Goal: Find contact information: Find contact information

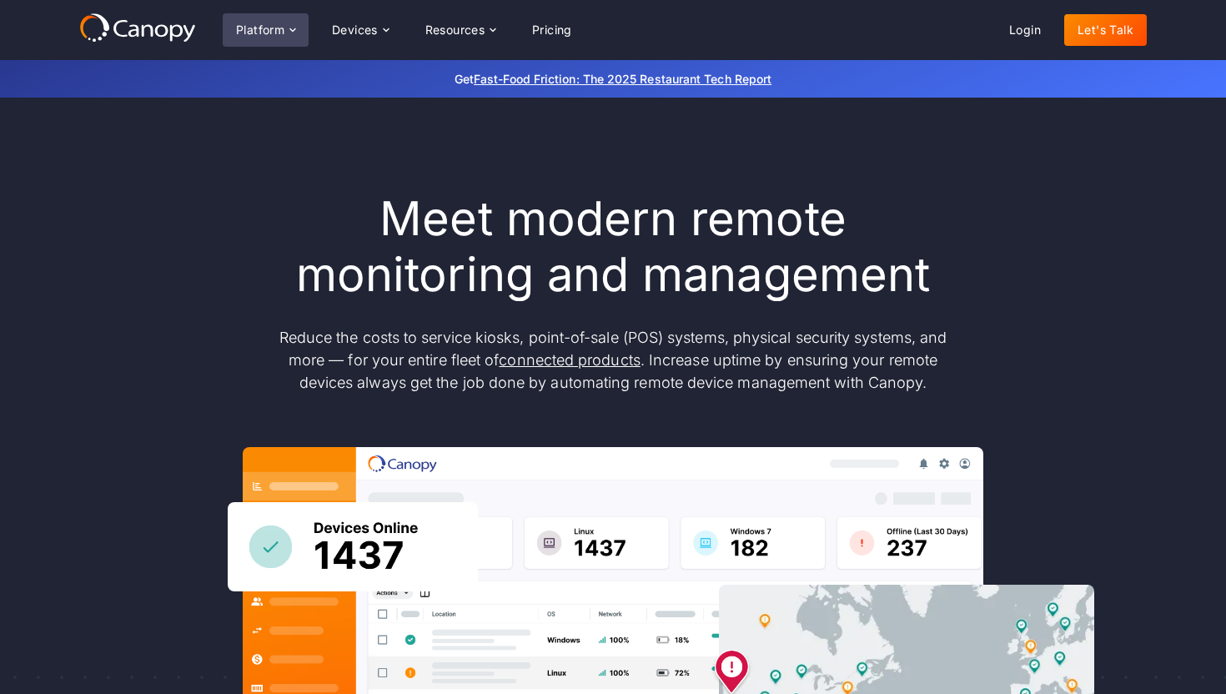
click at [277, 35] on div "Platform" at bounding box center [260, 30] width 48 height 12
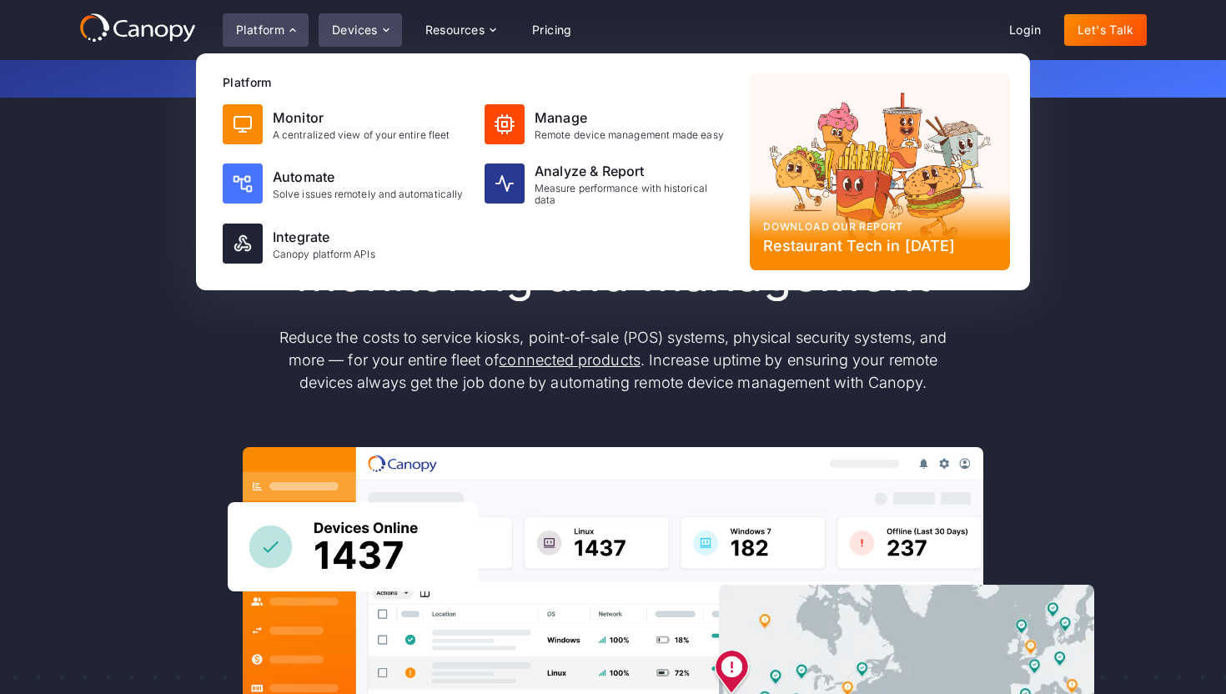
click at [355, 31] on div "Devices" at bounding box center [355, 30] width 46 height 12
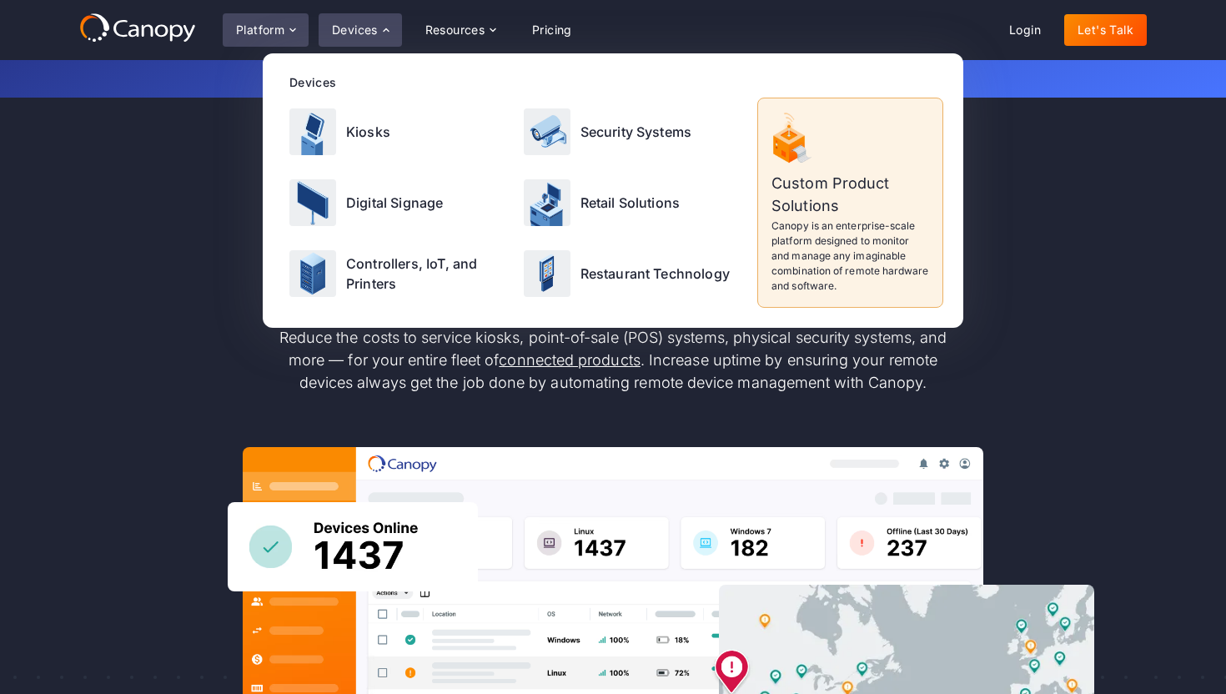
click at [277, 29] on div "Platform" at bounding box center [260, 30] width 48 height 12
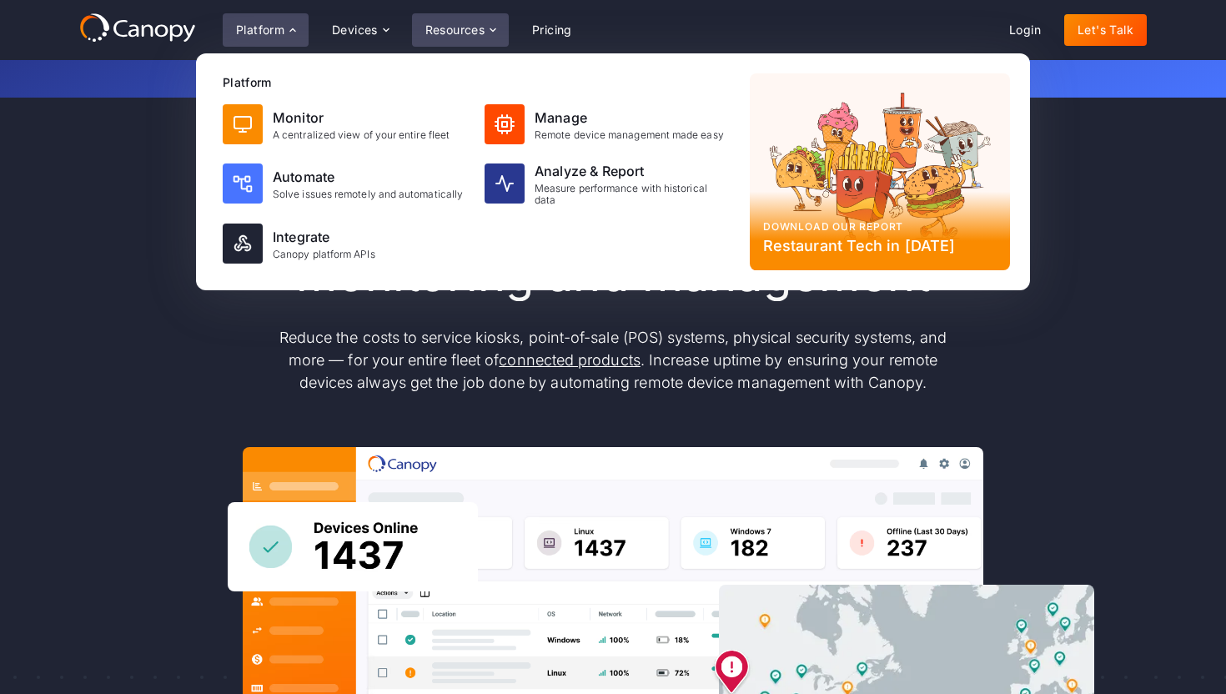
click at [459, 30] on div "Resources" at bounding box center [455, 30] width 60 height 12
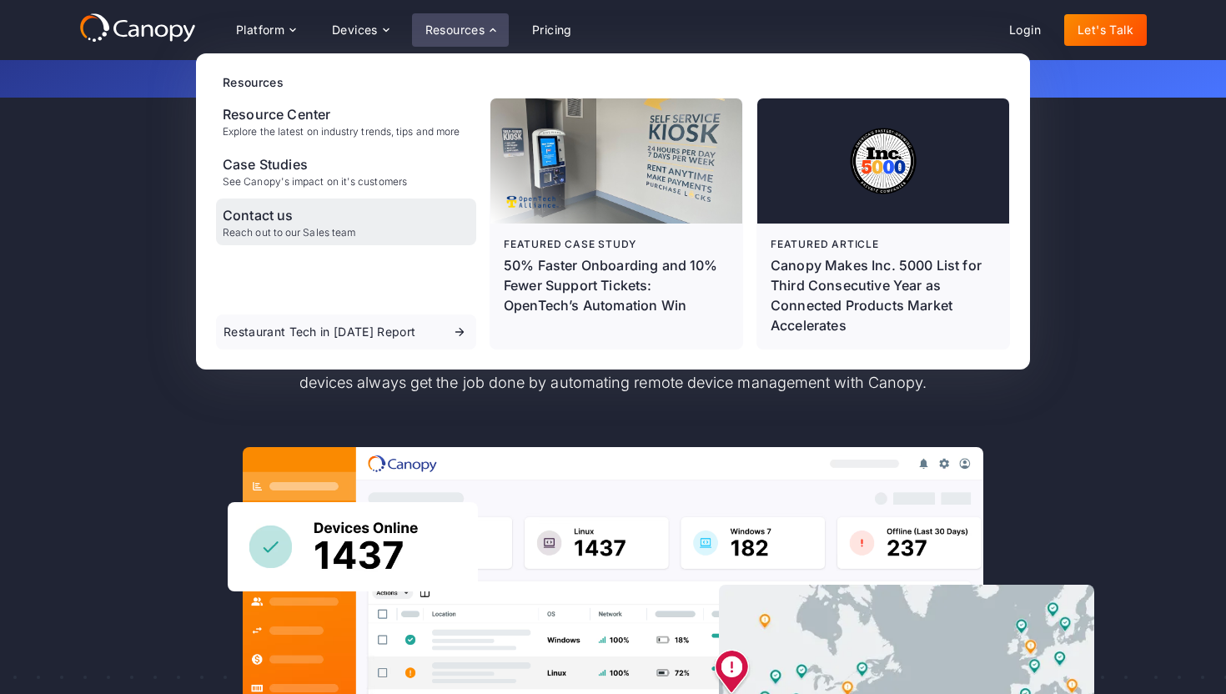
click at [294, 223] on div "Contact us" at bounding box center [289, 215] width 133 height 20
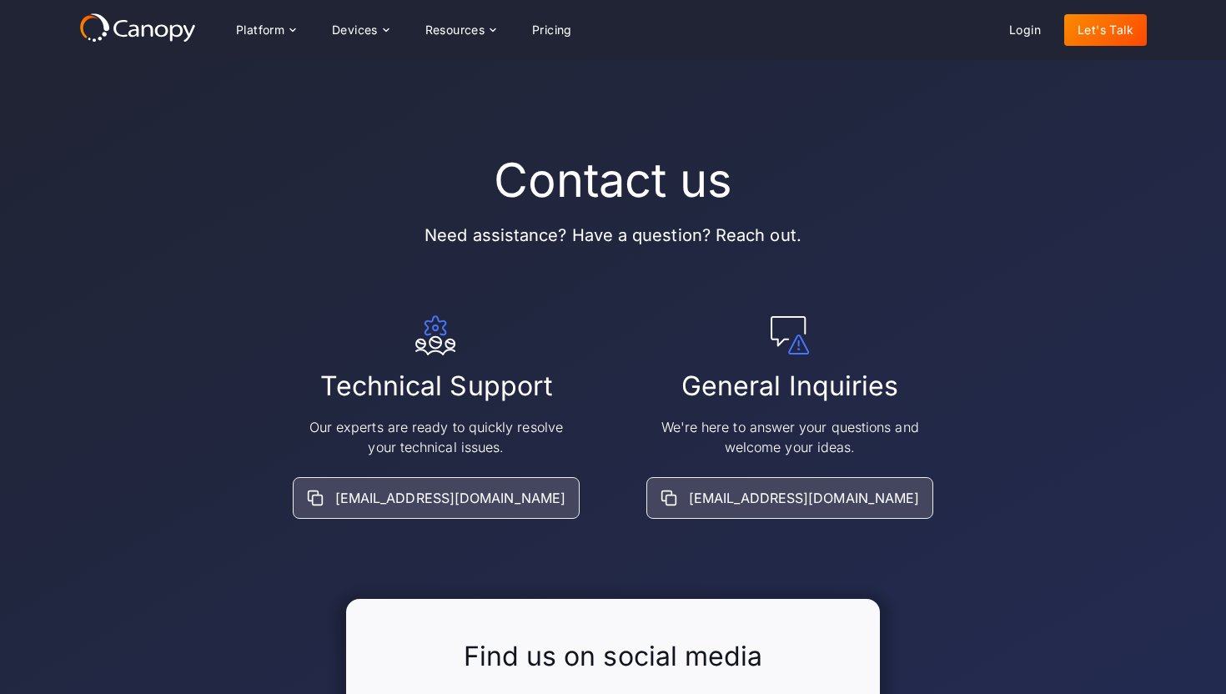
click at [193, 321] on div "Technical Support Our experts are ready to quickly resolve your technical issue…" at bounding box center [612, 416] width 1067 height 203
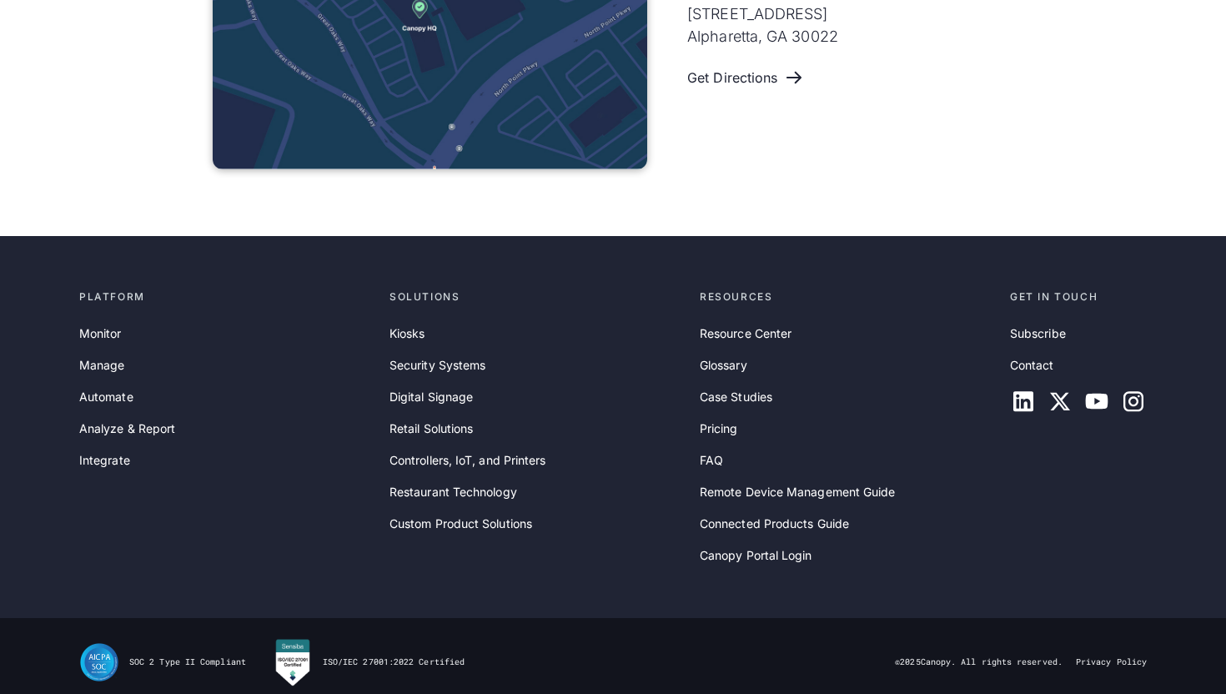
scroll to position [1212, 0]
